Goal: Information Seeking & Learning: Learn about a topic

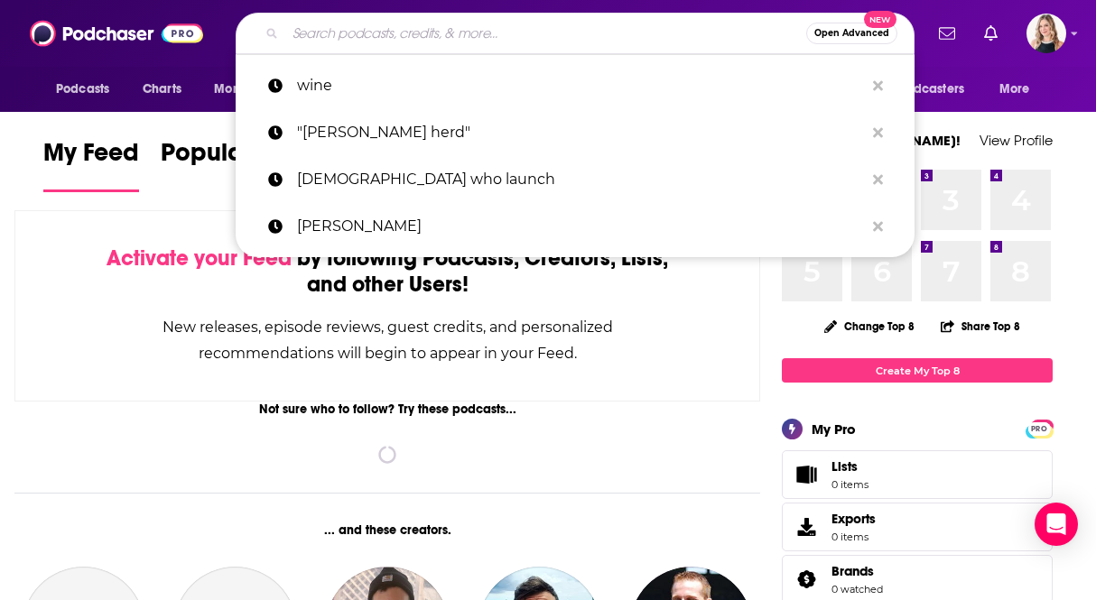
click at [552, 39] on input "Search podcasts, credits, & more..." at bounding box center [545, 33] width 521 height 29
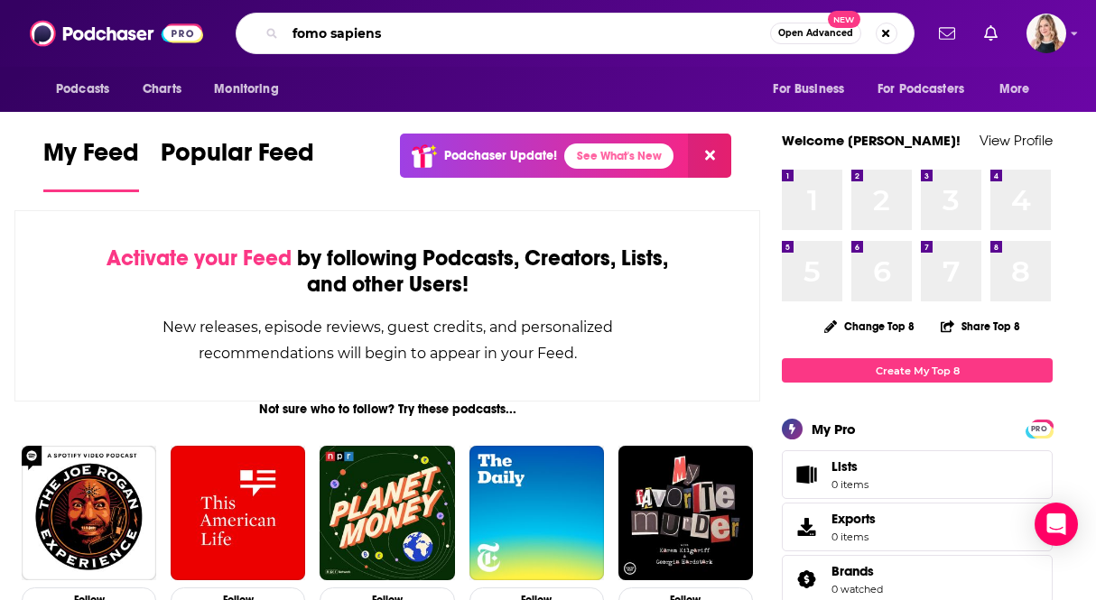
type input "fomo sapiens"
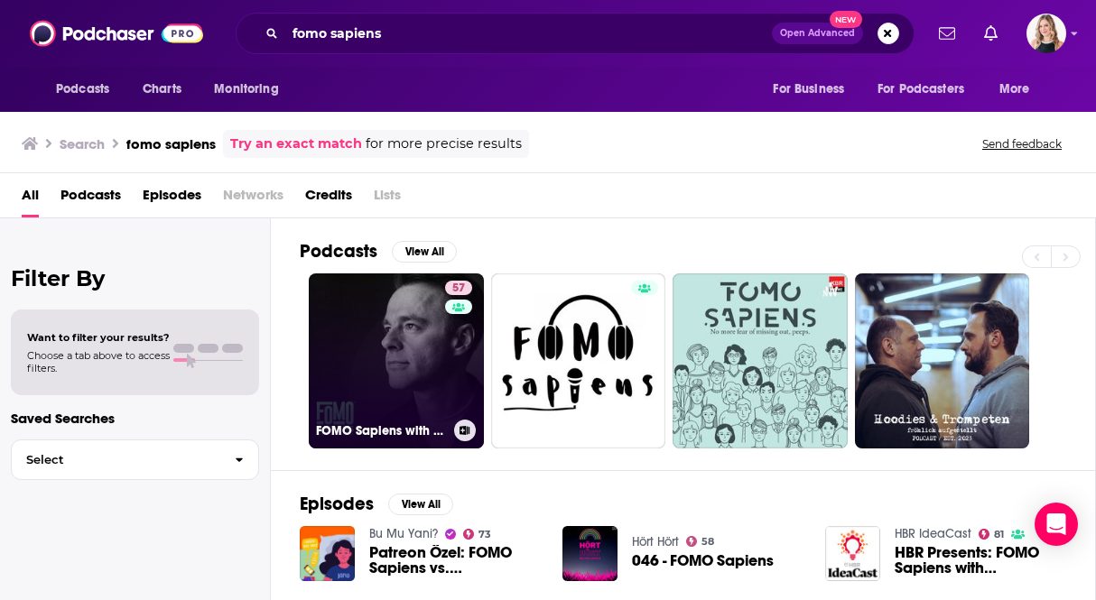
click at [396, 352] on link "57 FOMO Sapiens with [PERSON_NAME]" at bounding box center [396, 361] width 175 height 175
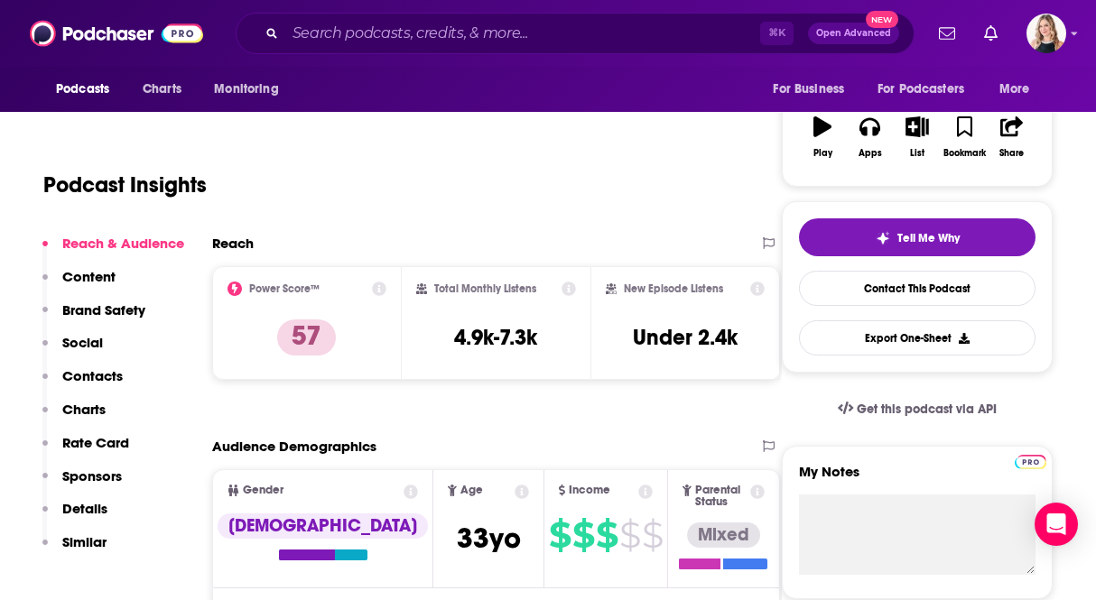
scroll to position [322, 0]
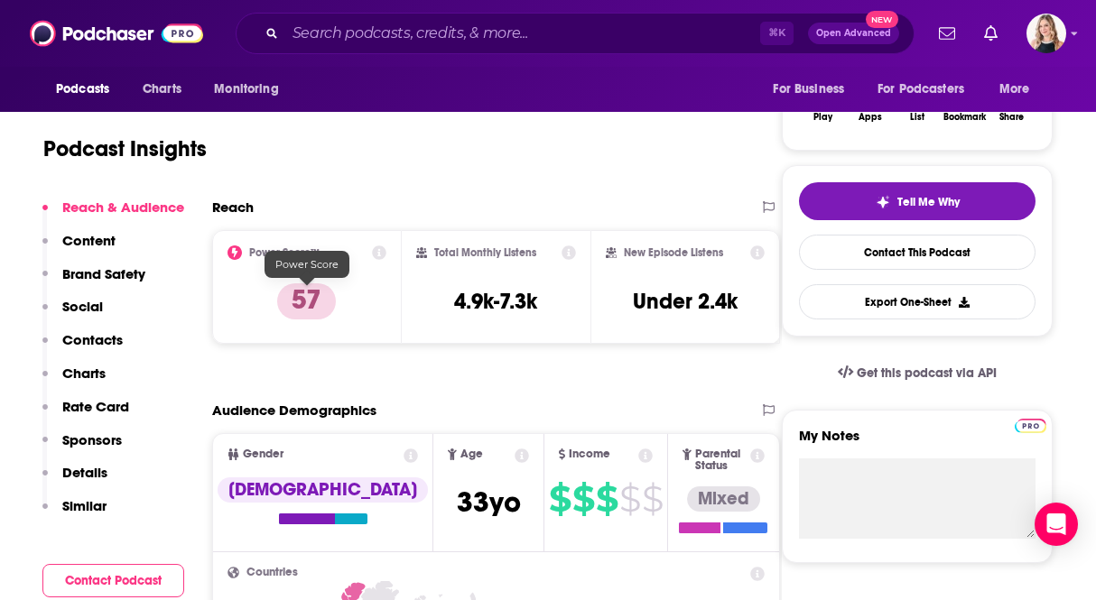
click at [293, 294] on p "57" at bounding box center [306, 302] width 59 height 36
click at [379, 248] on icon at bounding box center [379, 253] width 14 height 14
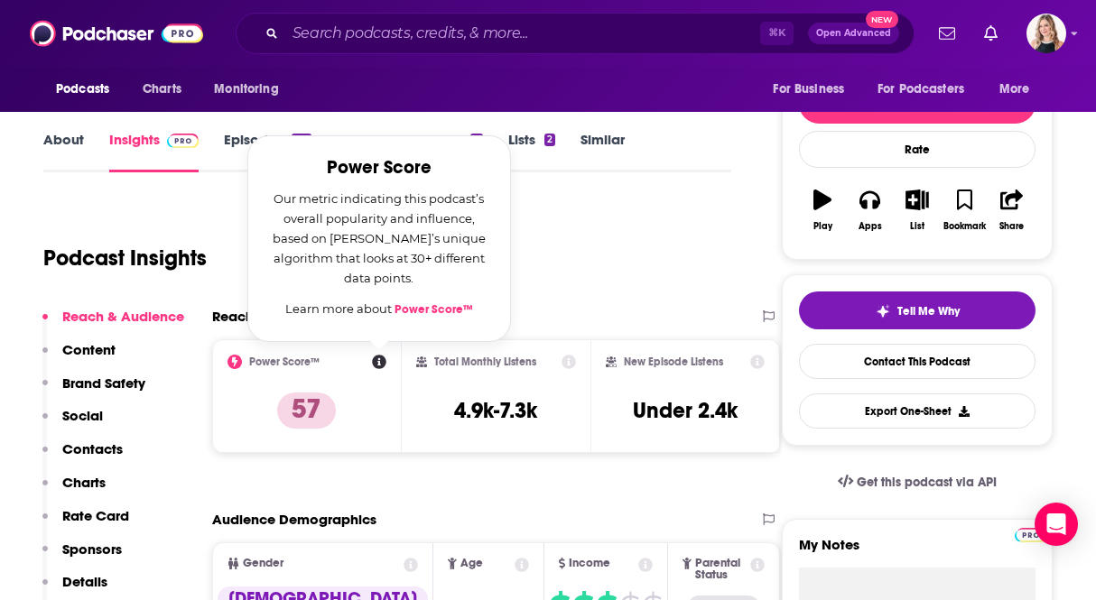
scroll to position [201, 0]
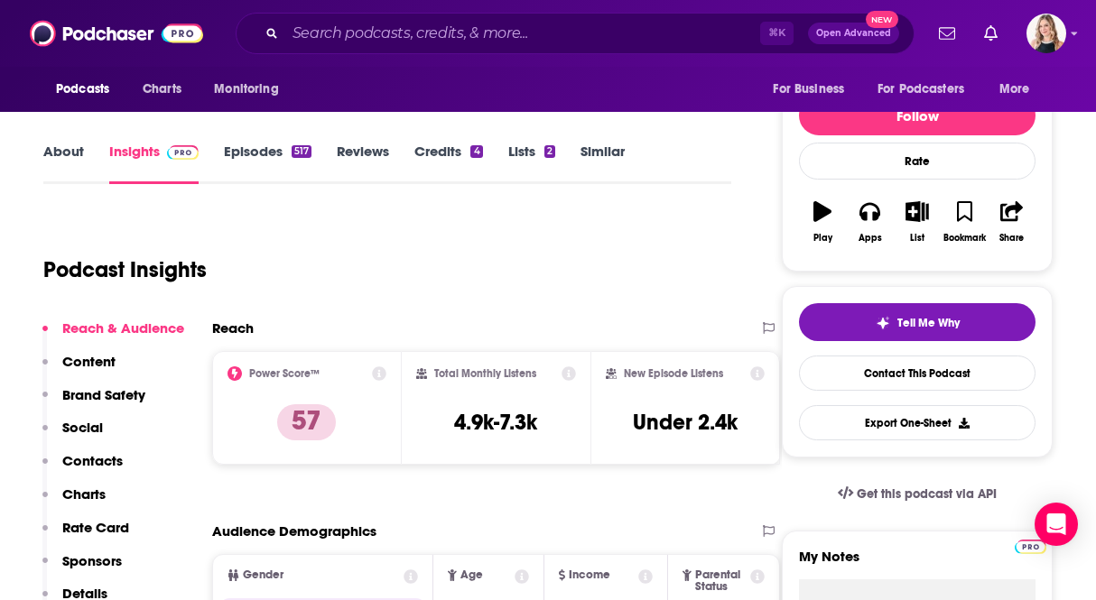
click at [572, 374] on icon at bounding box center [569, 374] width 14 height 14
click at [717, 431] on h3 "Under 2.4k" at bounding box center [685, 422] width 105 height 27
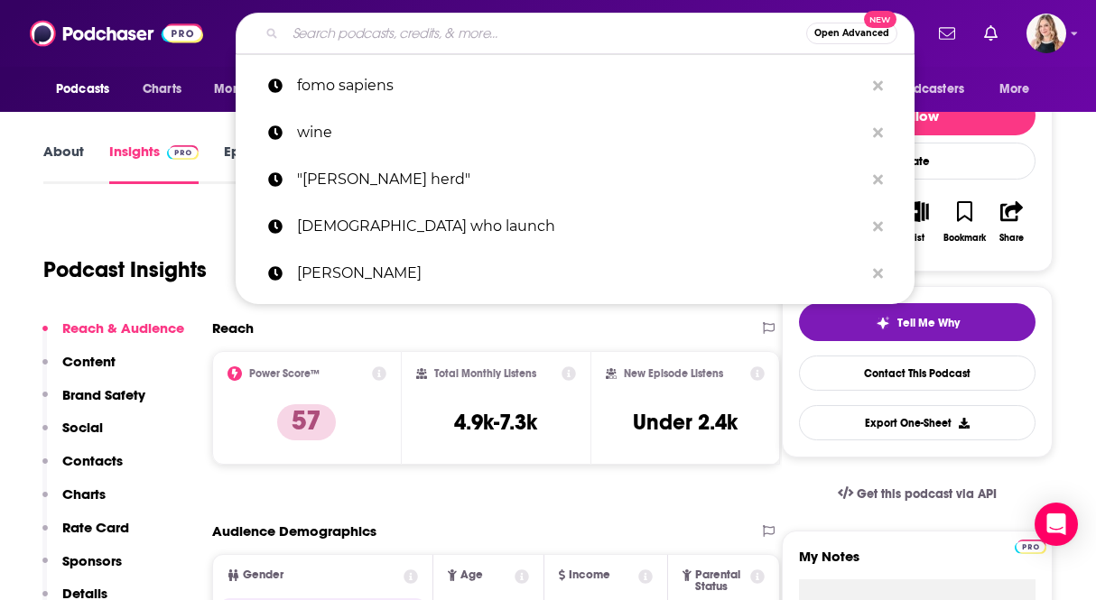
click at [482, 40] on input "Search podcasts, credits, & more..." at bounding box center [545, 33] width 521 height 29
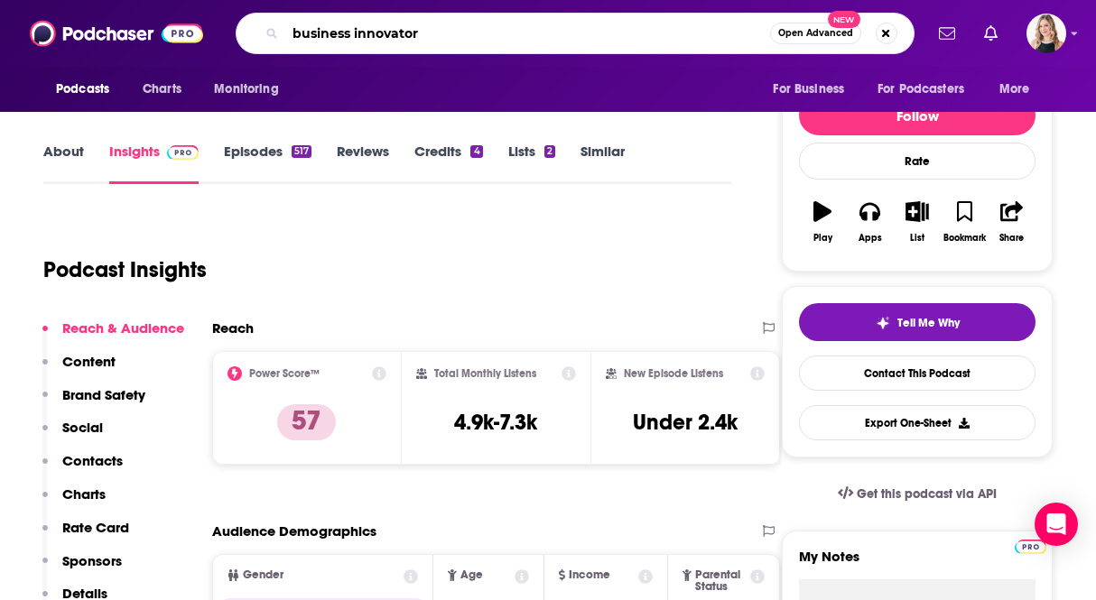
type input "business innovators"
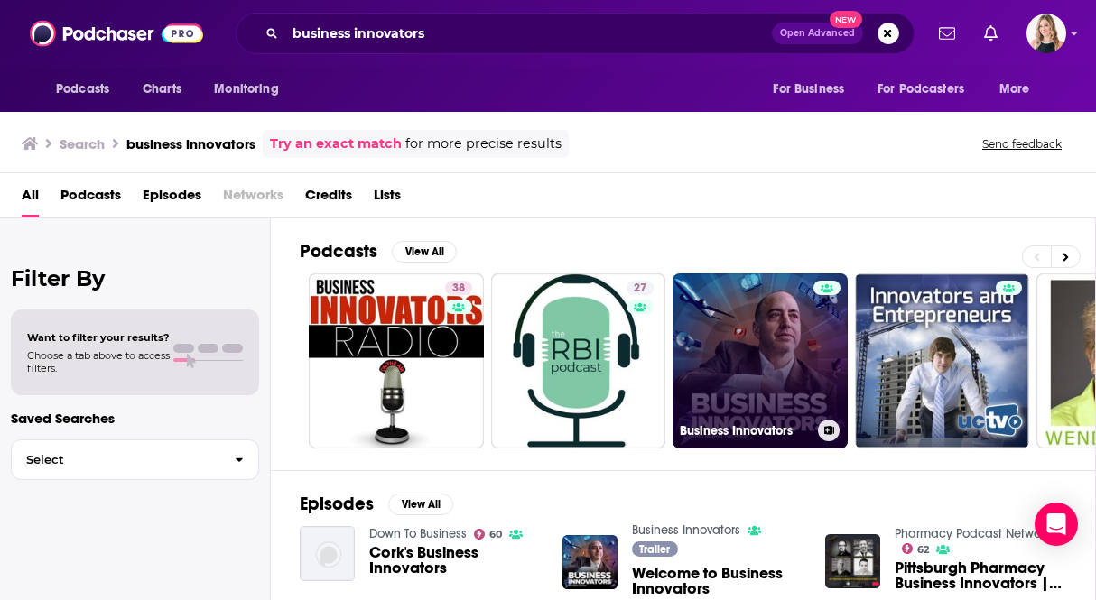
click at [704, 353] on link "Business Innovators" at bounding box center [760, 361] width 175 height 175
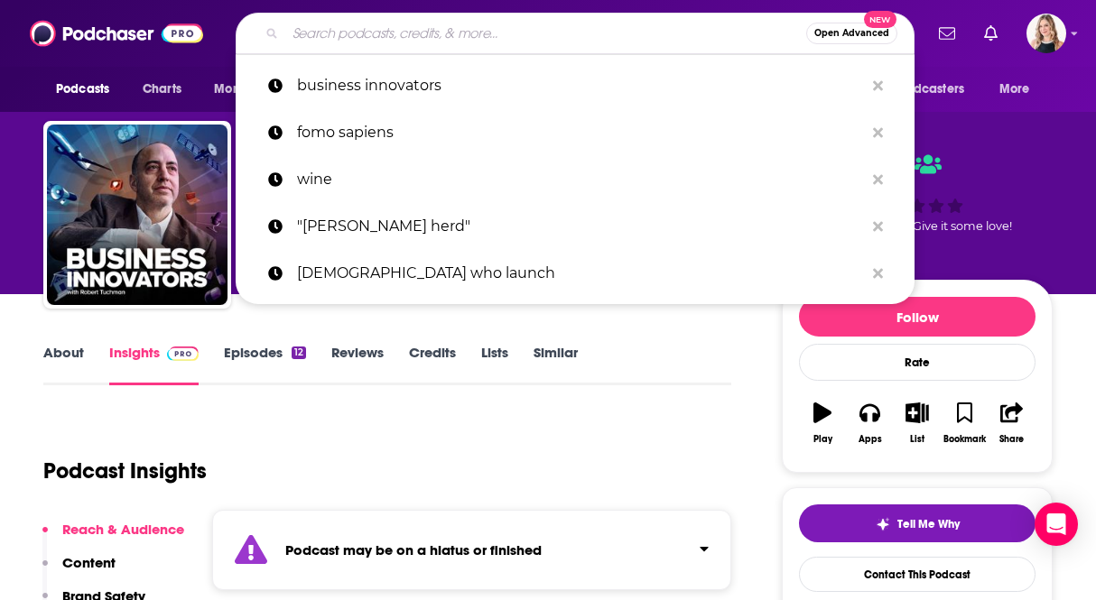
click at [499, 40] on input "Search podcasts, credits, & more..." at bounding box center [545, 33] width 521 height 29
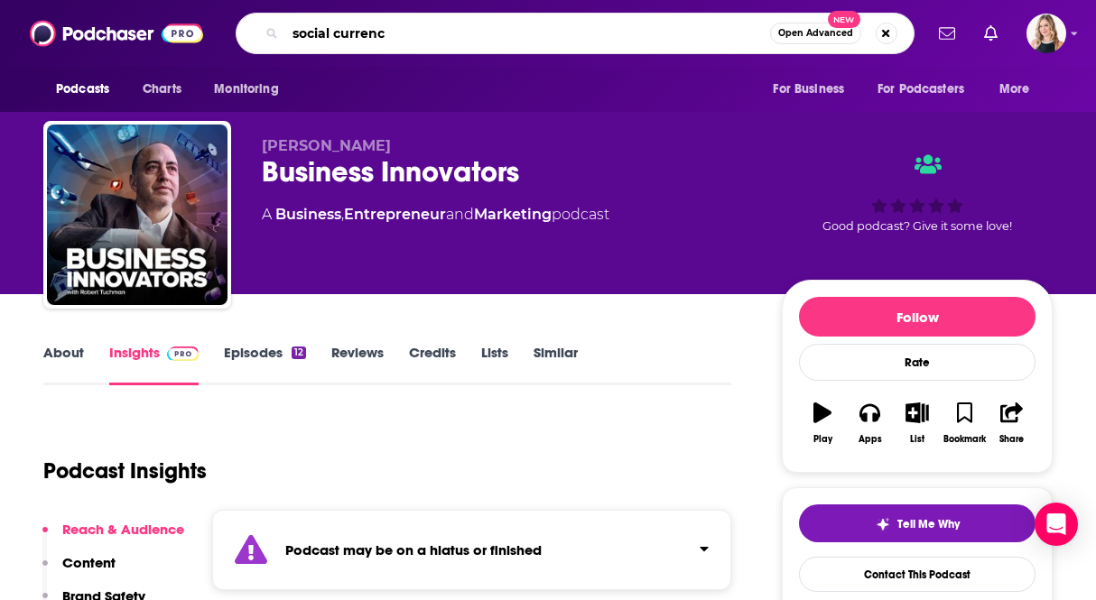
type input "social currency"
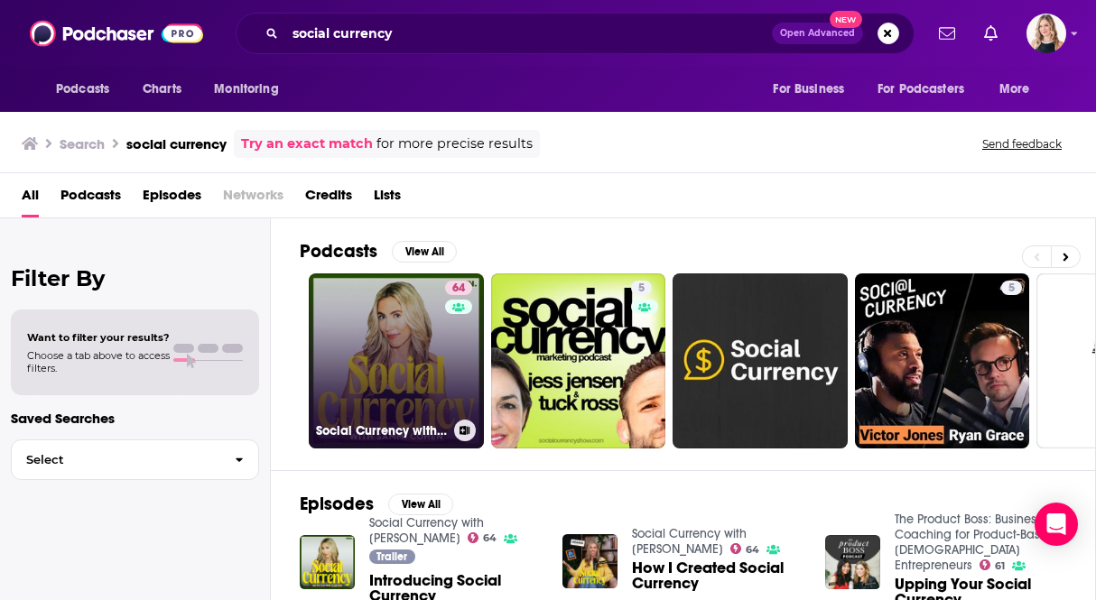
click at [409, 347] on link "64 Social Currency with [PERSON_NAME]" at bounding box center [396, 361] width 175 height 175
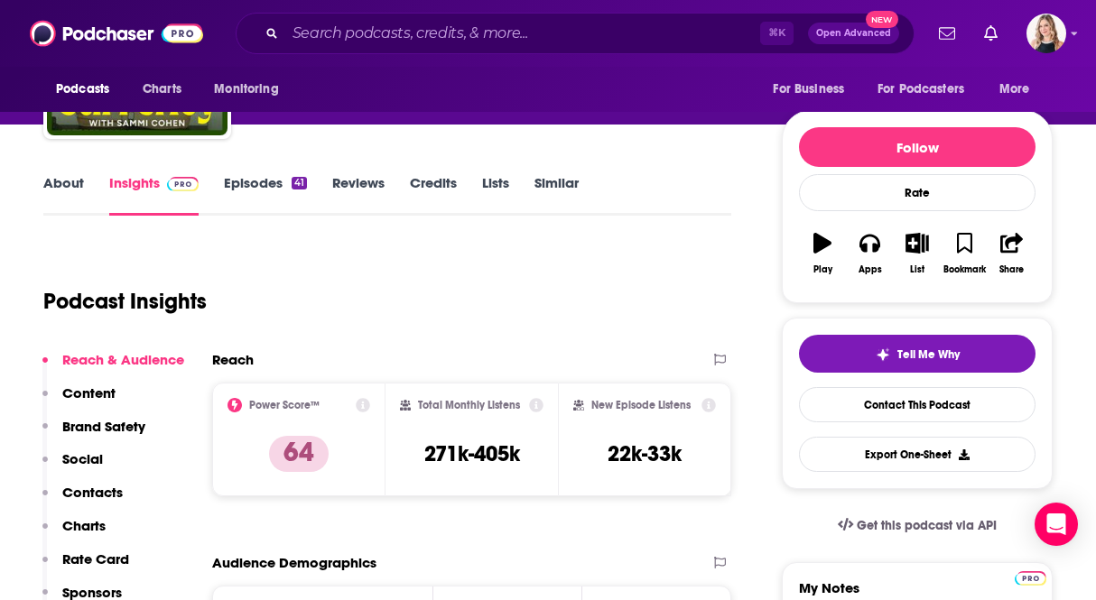
scroll to position [199, 0]
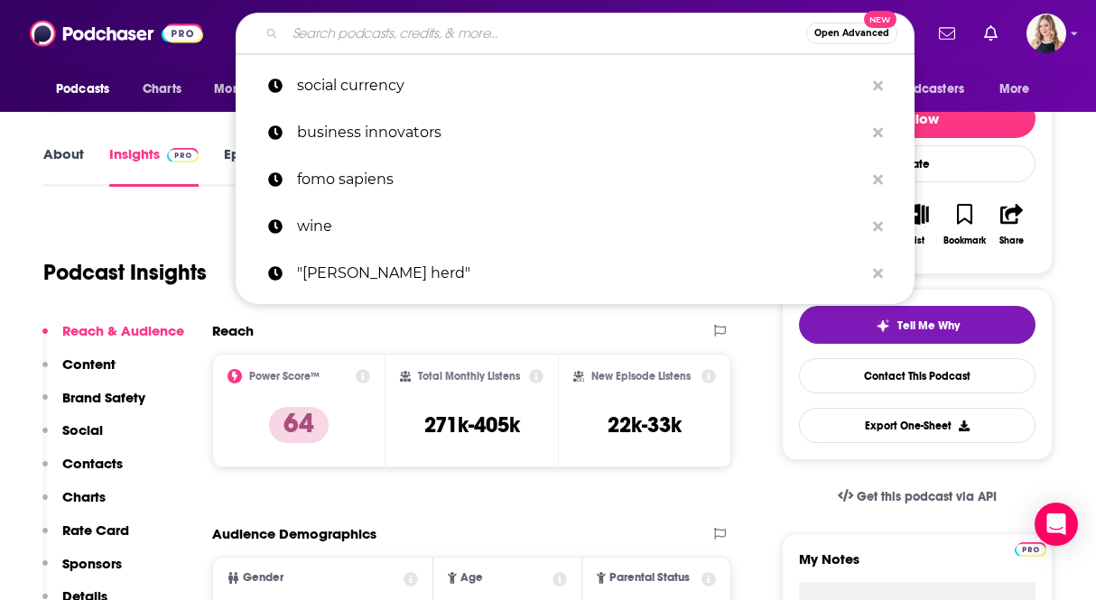
click at [628, 30] on input "Search podcasts, credits, & more..." at bounding box center [545, 33] width 521 height 29
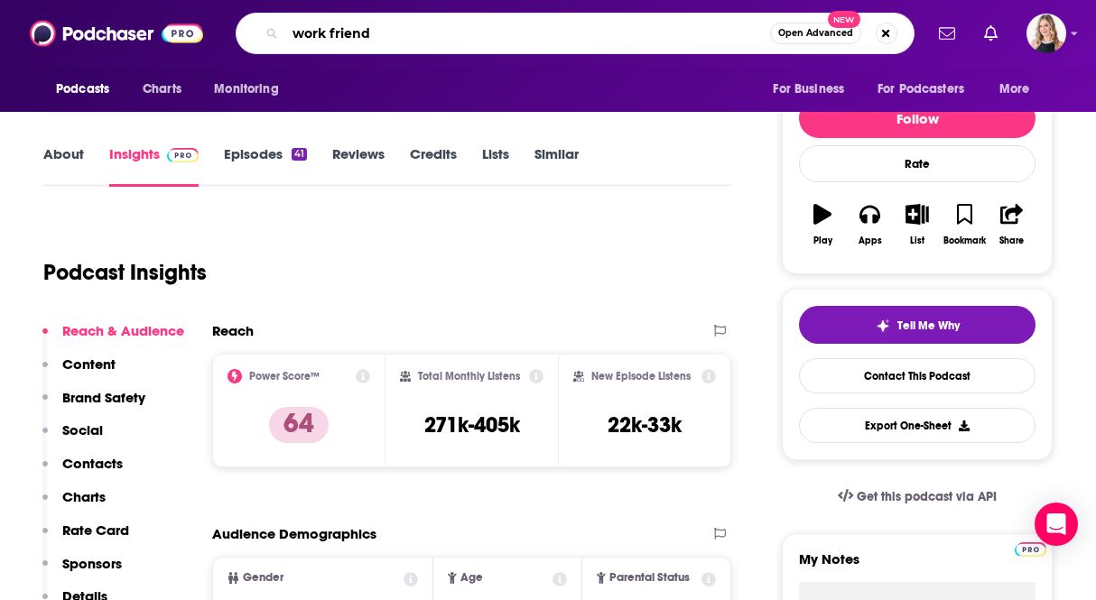
type input "work friends"
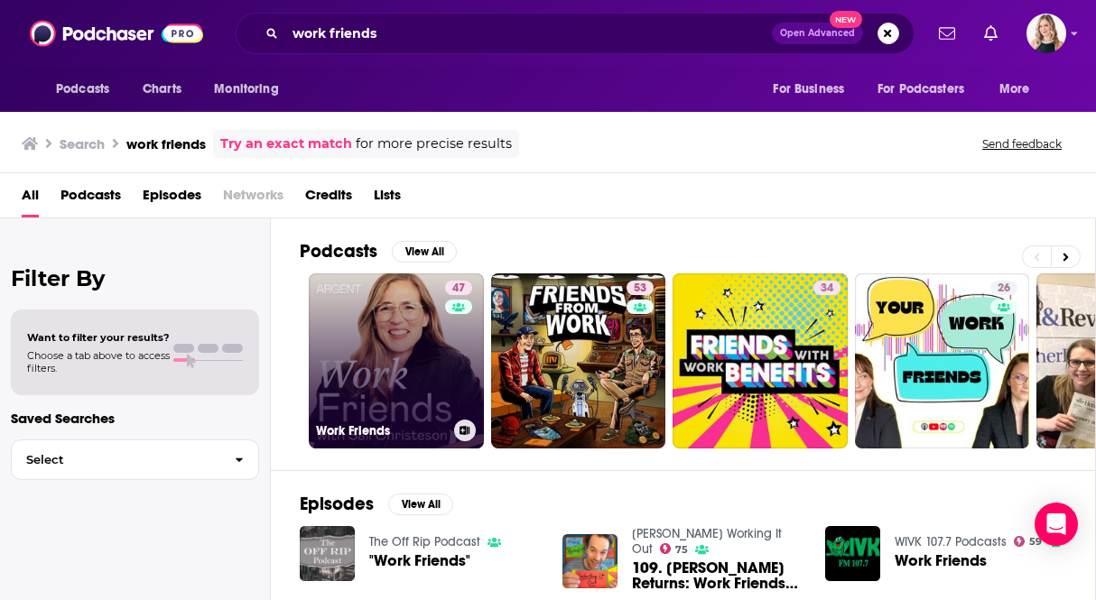
click at [416, 388] on link "47 Work Friends" at bounding box center [396, 361] width 175 height 175
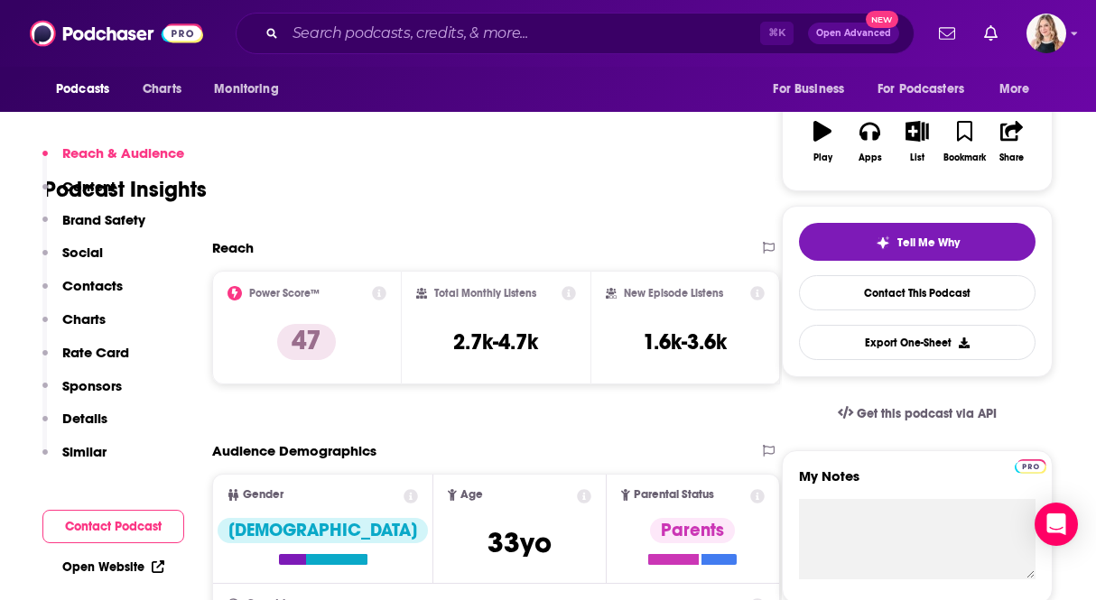
scroll to position [377, 0]
